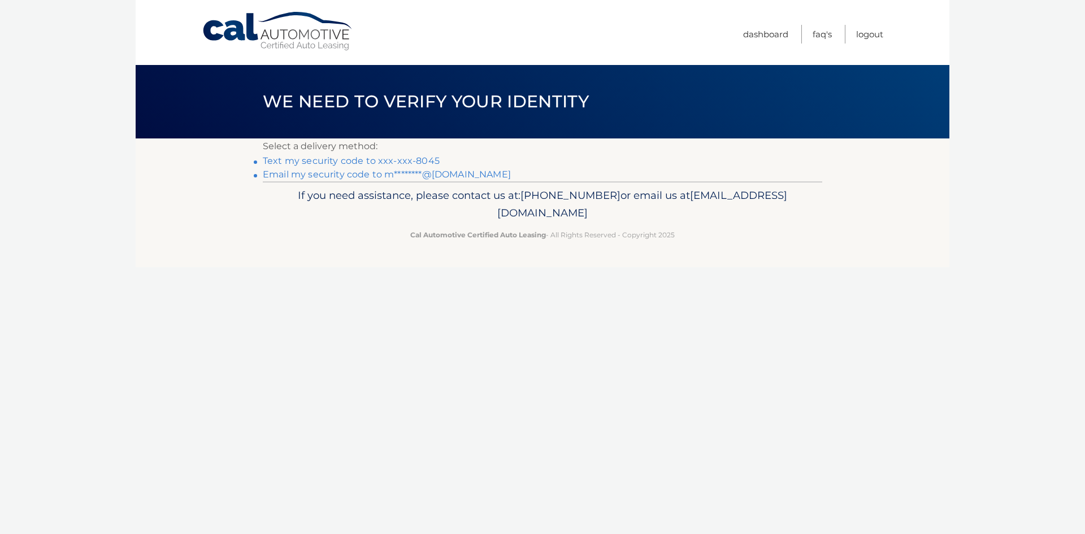
click at [306, 159] on link "Text my security code to xxx-xxx-8045" at bounding box center [351, 160] width 177 height 11
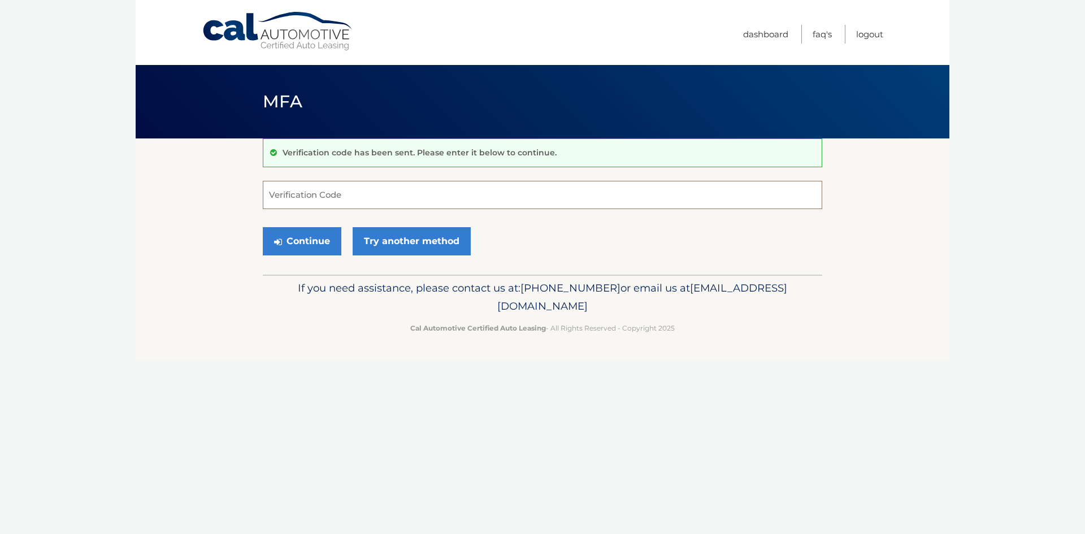
click at [311, 191] on input "Verification Code" at bounding box center [543, 195] width 560 height 28
type input "618753"
click at [317, 237] on button "Continue" at bounding box center [302, 241] width 79 height 28
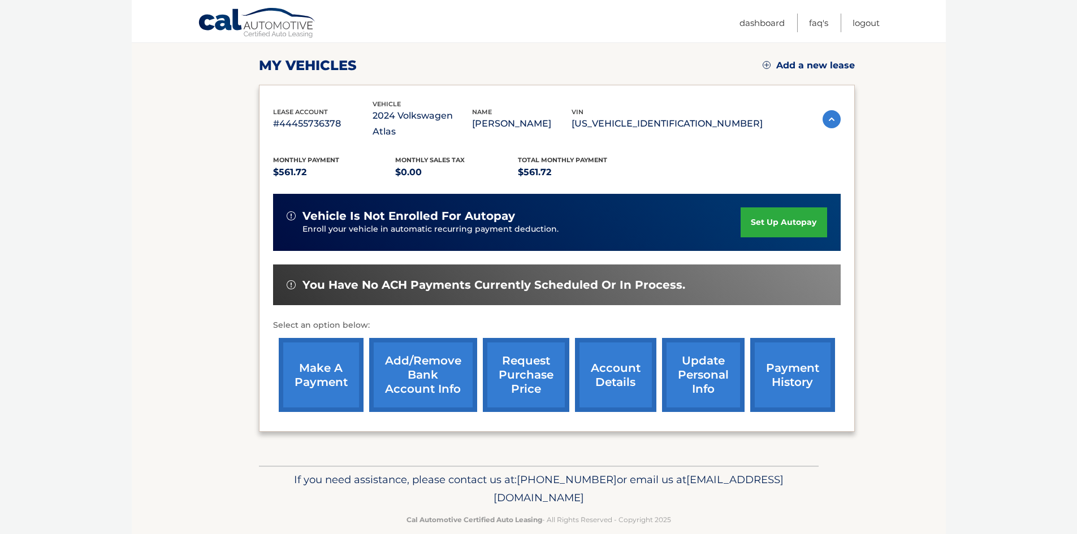
scroll to position [151, 0]
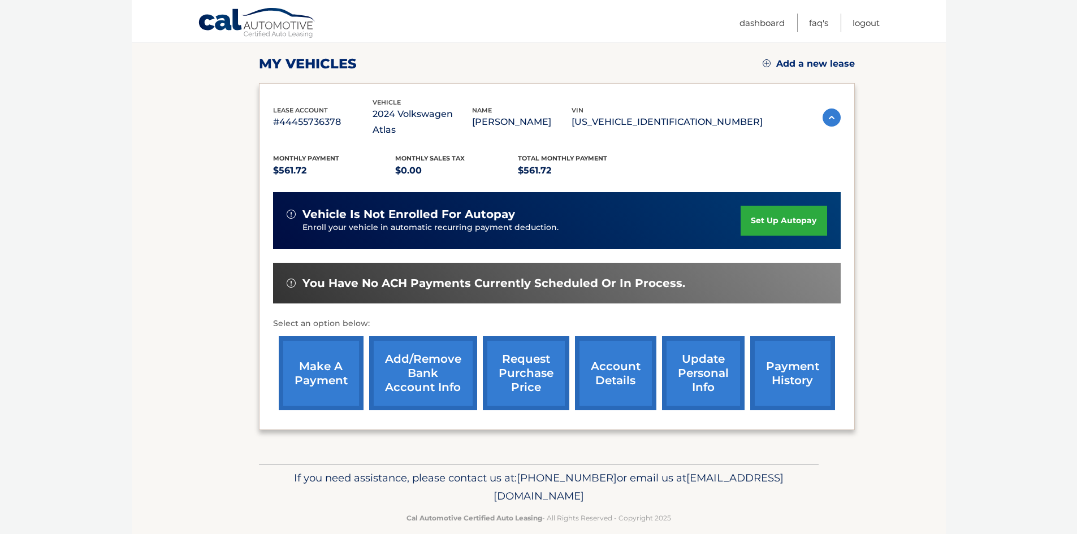
click at [330, 347] on link "make a payment" at bounding box center [321, 373] width 85 height 74
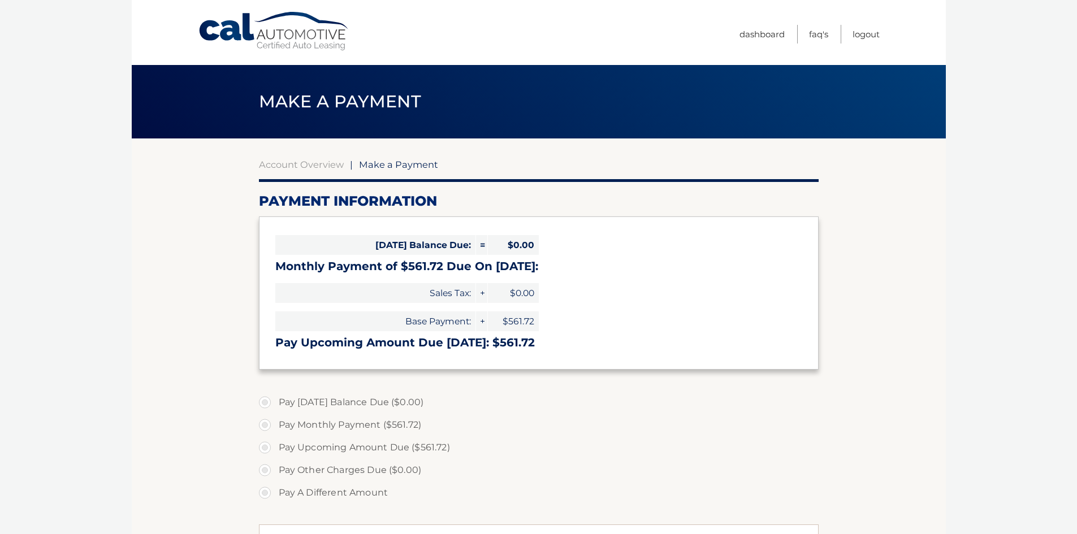
select select "MmYwNTIxYWQtZTNiNC00MzBjLTk1OTMtODU1MGZmYjM2ZDU1"
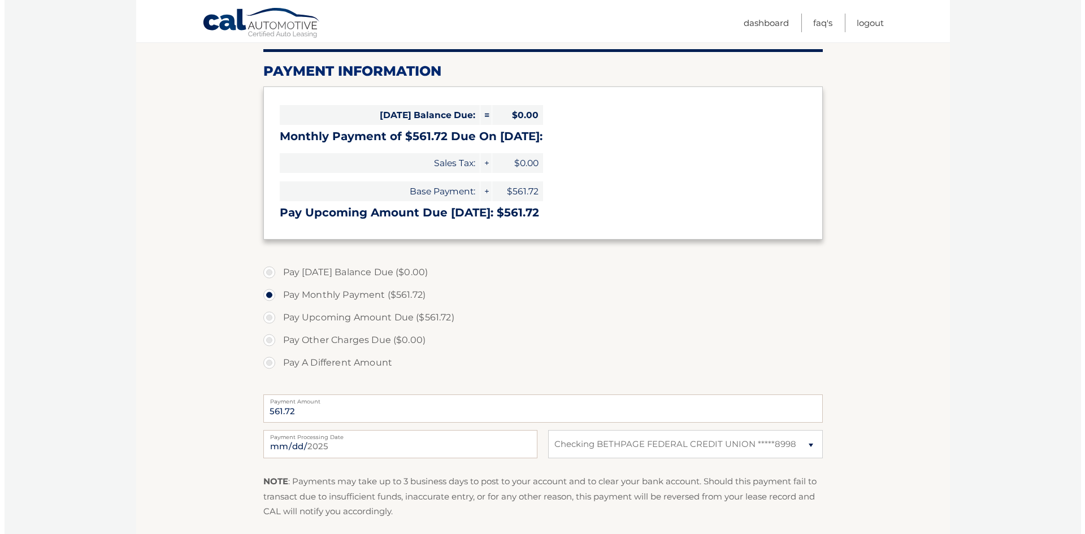
scroll to position [274, 0]
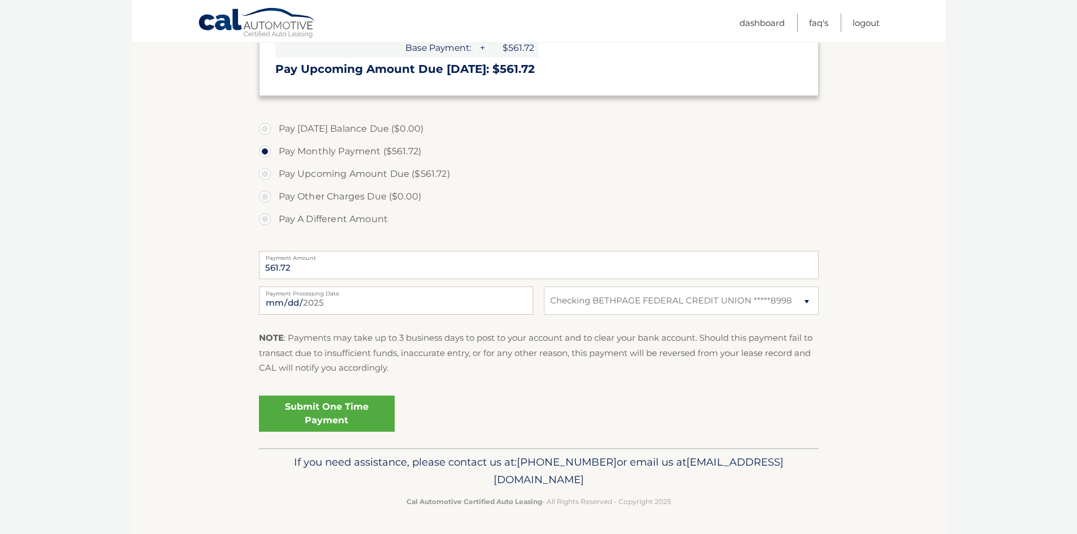
click at [305, 421] on link "Submit One Time Payment" at bounding box center [327, 414] width 136 height 36
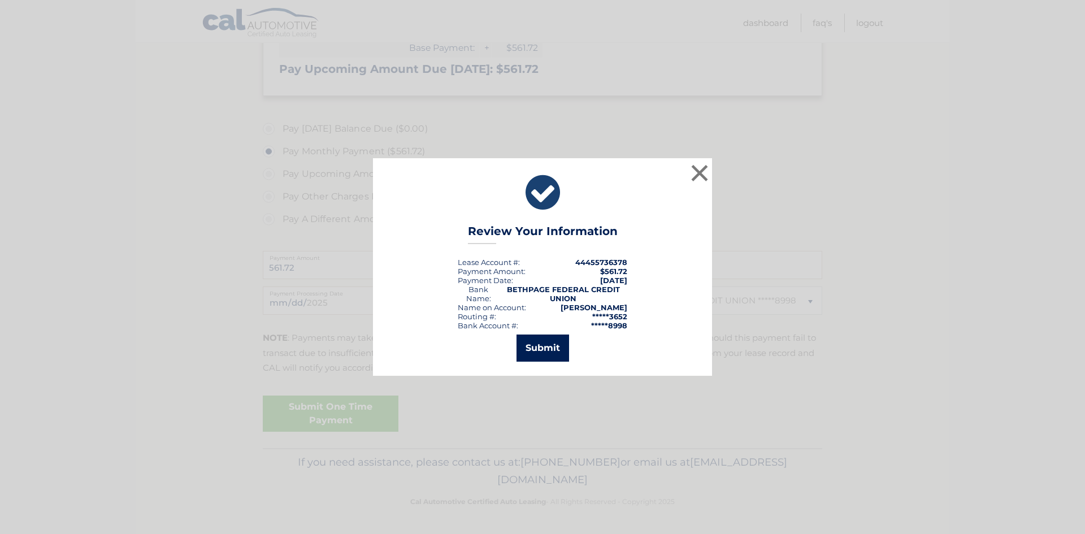
click at [547, 344] on button "Submit" at bounding box center [543, 348] width 53 height 27
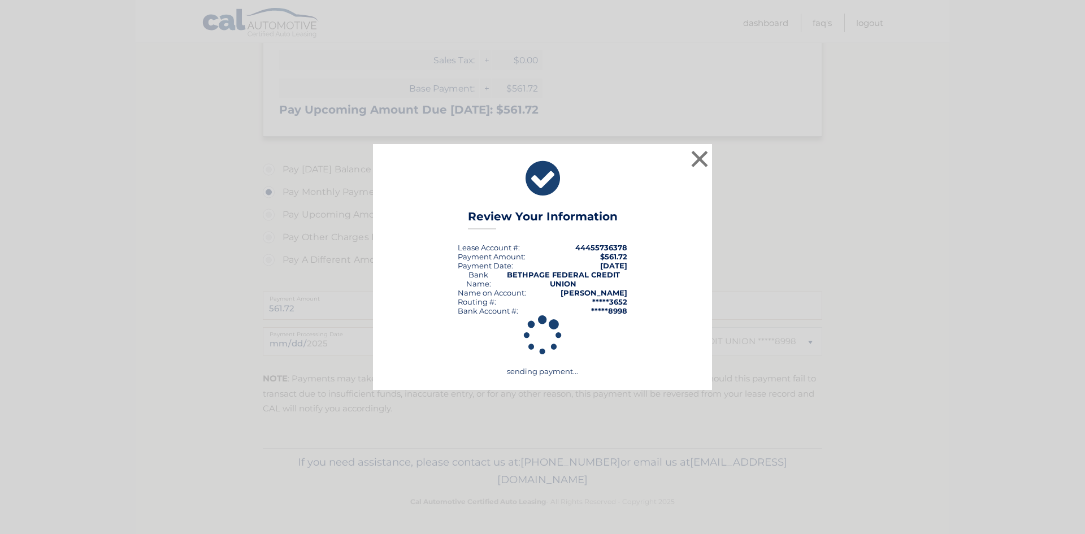
scroll to position [233, 0]
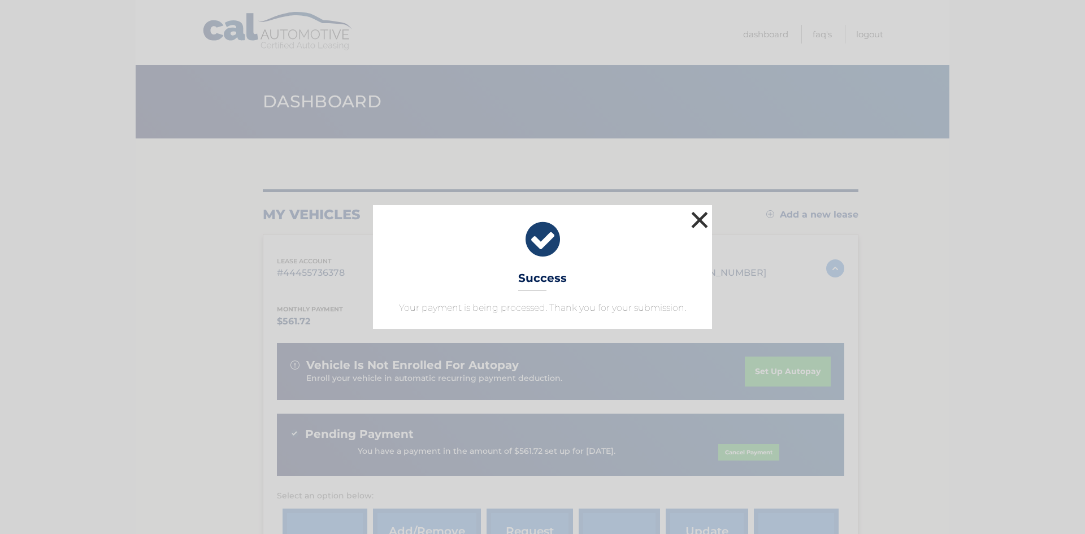
click at [693, 219] on button "×" at bounding box center [700, 220] width 23 height 23
